Goal: Task Accomplishment & Management: Use online tool/utility

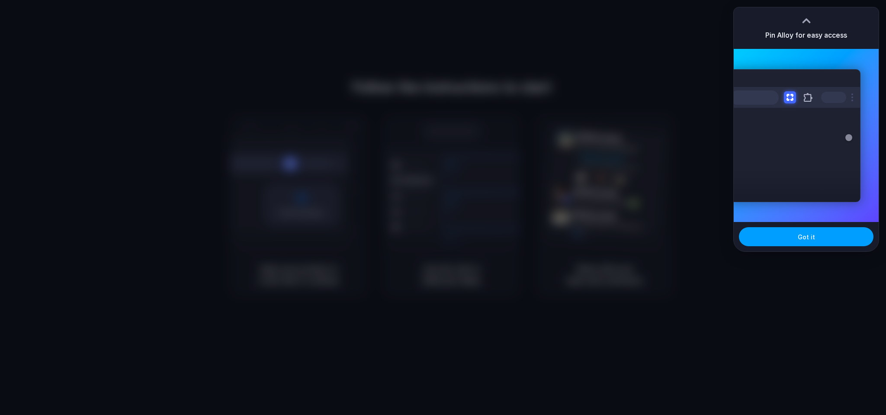
click at [798, 238] on span "Got it" at bounding box center [805, 236] width 17 height 9
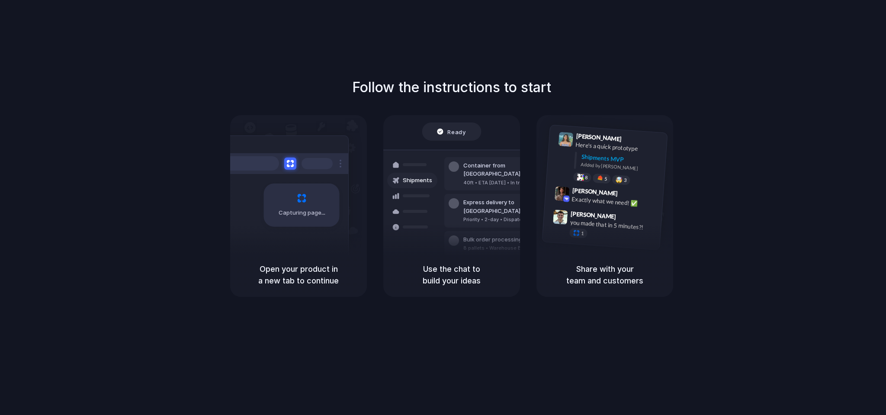
click at [859, 121] on div "Follow the instructions to start Capturing page Open your product in a new tab …" at bounding box center [452, 187] width 886 height 220
click at [651, 62] on div "Follow the instructions to start Capturing page Open your product in a new tab …" at bounding box center [451, 216] width 903 height 432
